Goal: Navigation & Orientation: Find specific page/section

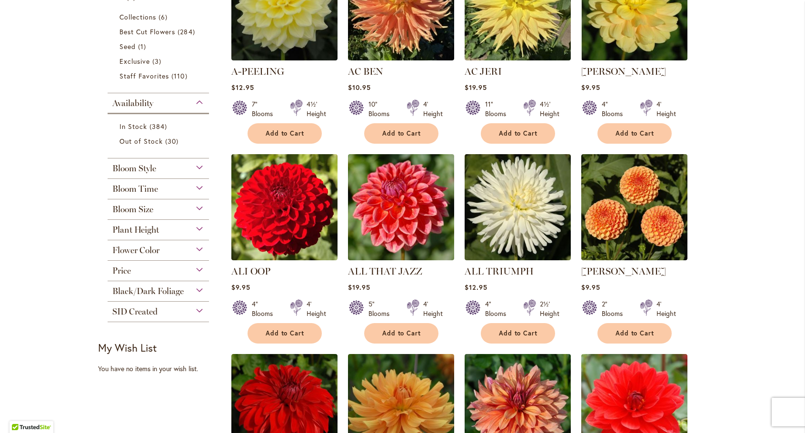
scroll to position [286, 0]
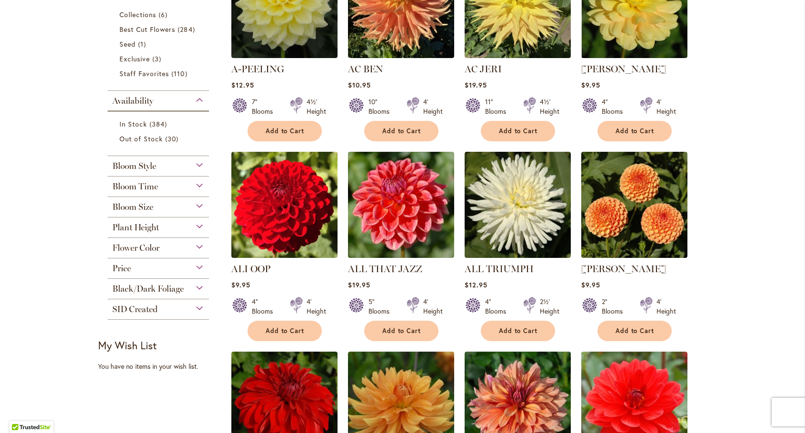
click at [197, 164] on div "Bloom Style" at bounding box center [159, 163] width 102 height 15
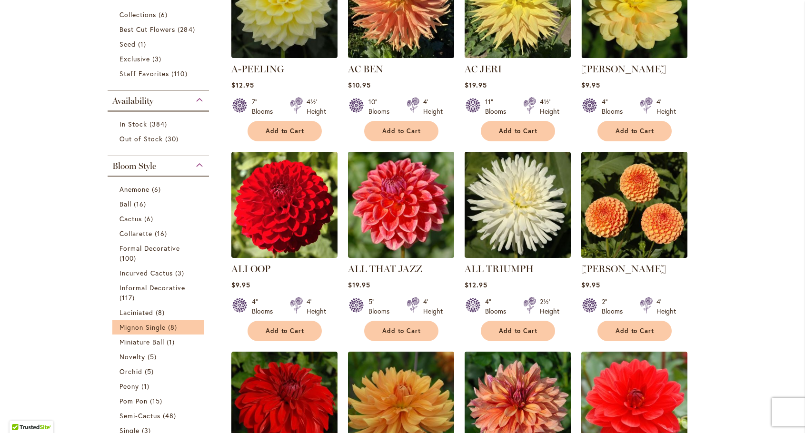
scroll to position [441, 0]
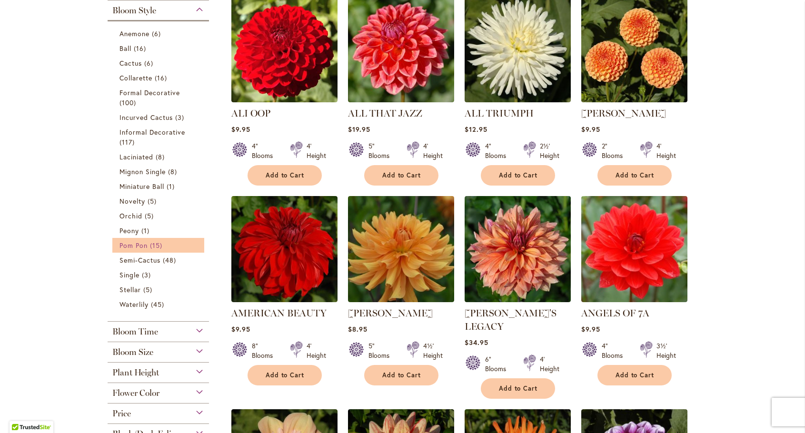
click at [138, 245] on span "Pom Pon" at bounding box center [134, 245] width 28 height 9
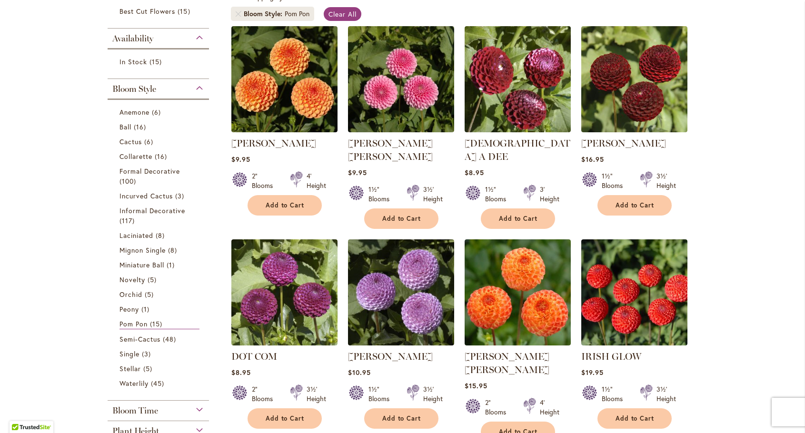
scroll to position [238, 0]
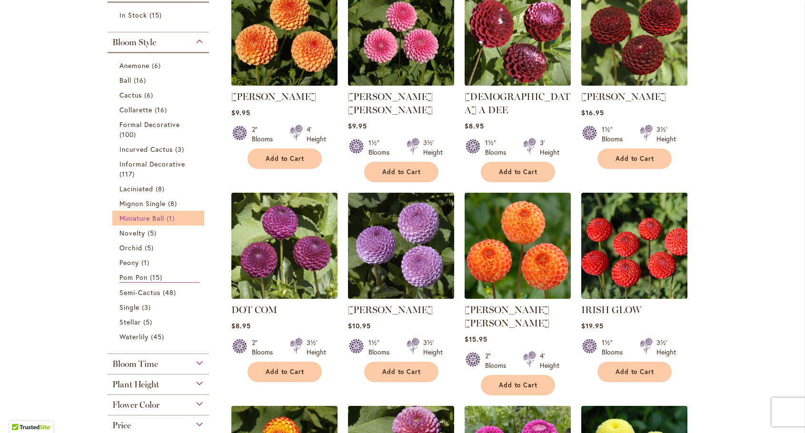
click at [154, 215] on span "Miniature Ball" at bounding box center [142, 218] width 45 height 9
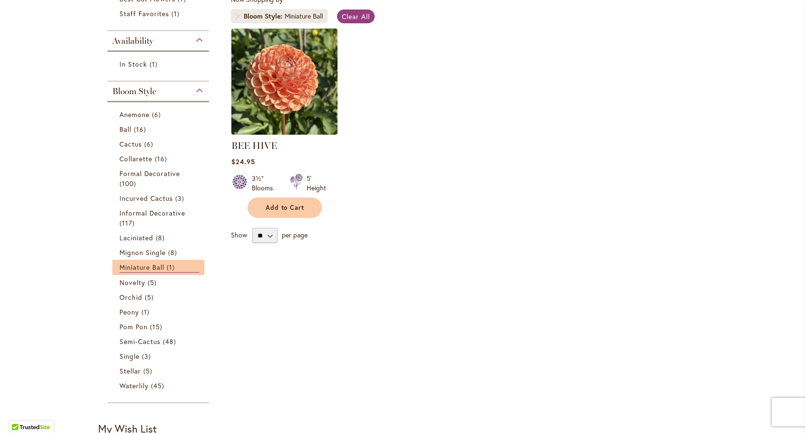
scroll to position [190, 0]
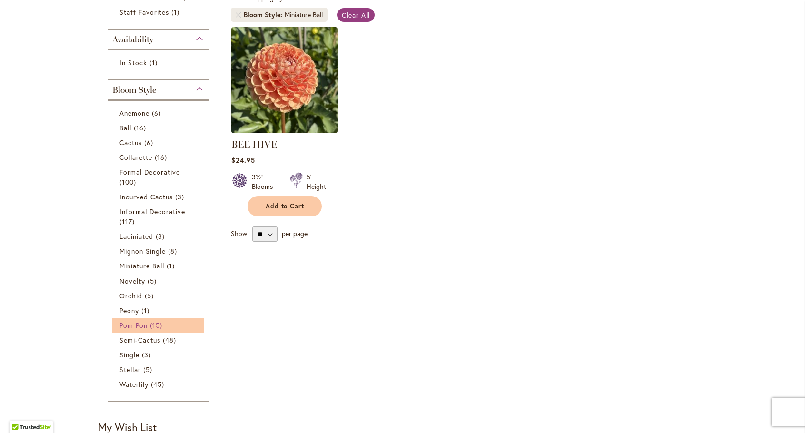
click at [130, 325] on span "Pom Pon" at bounding box center [134, 325] width 28 height 9
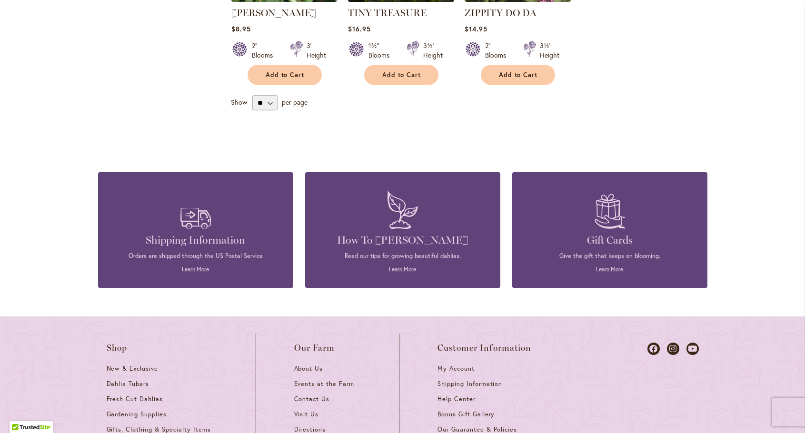
scroll to position [952, 0]
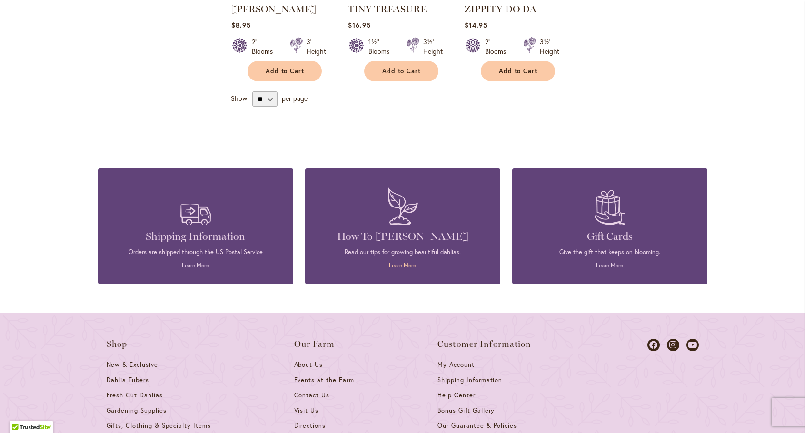
click at [404, 262] on link "Learn More" at bounding box center [402, 265] width 27 height 7
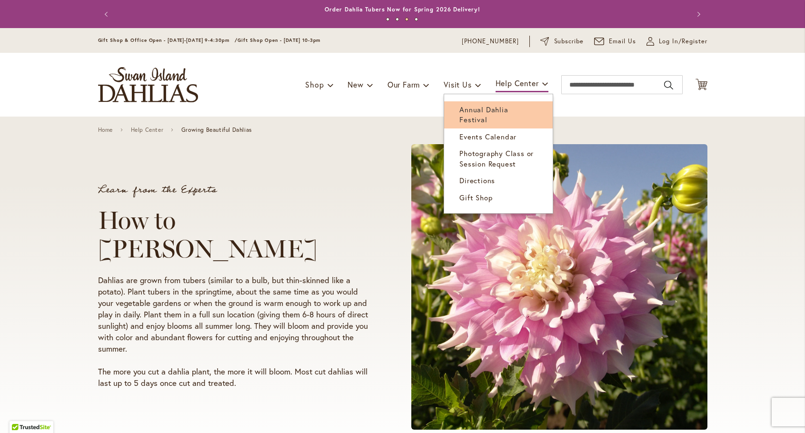
click at [460, 111] on span "Annual Dahlia Festival" at bounding box center [484, 115] width 49 height 20
